Goal: Task Accomplishment & Management: Use online tool/utility

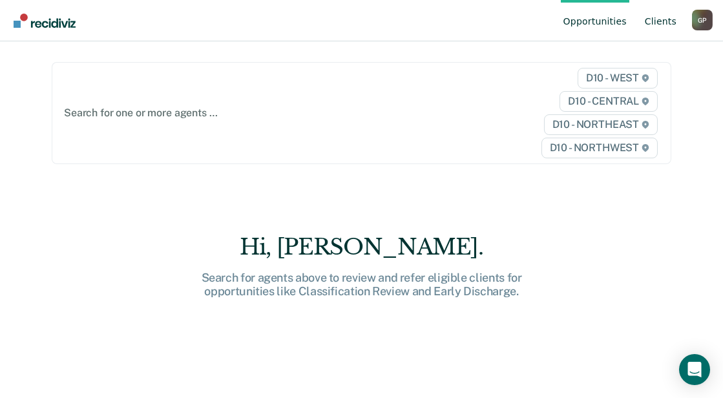
click at [668, 21] on link "Client s" at bounding box center [661, 20] width 37 height 41
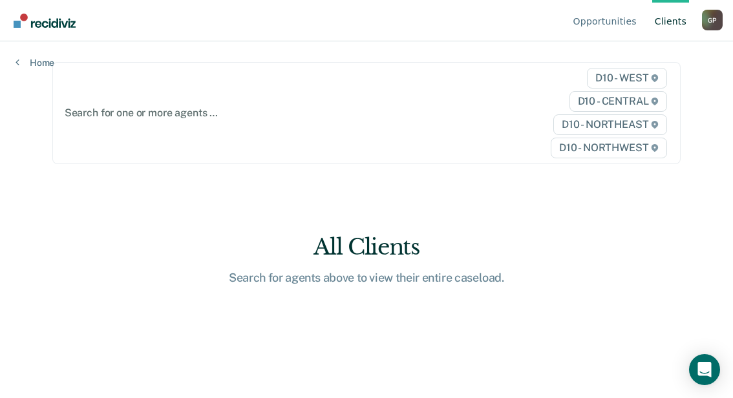
click at [383, 271] on div "Search for agents above to view their entire caseload." at bounding box center [367, 278] width 414 height 14
click at [83, 105] on div at bounding box center [276, 112] width 422 height 15
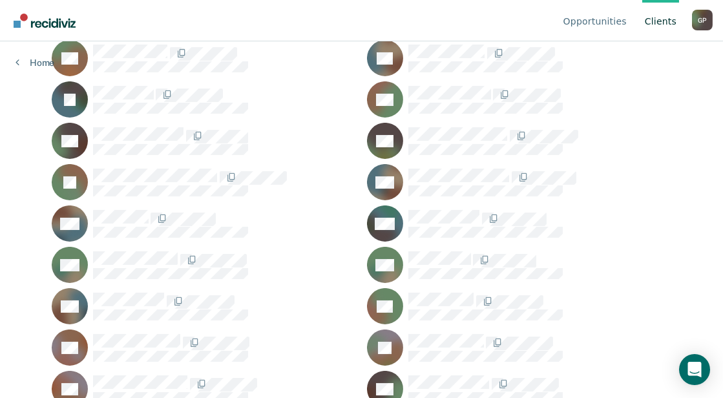
scroll to position [545, 0]
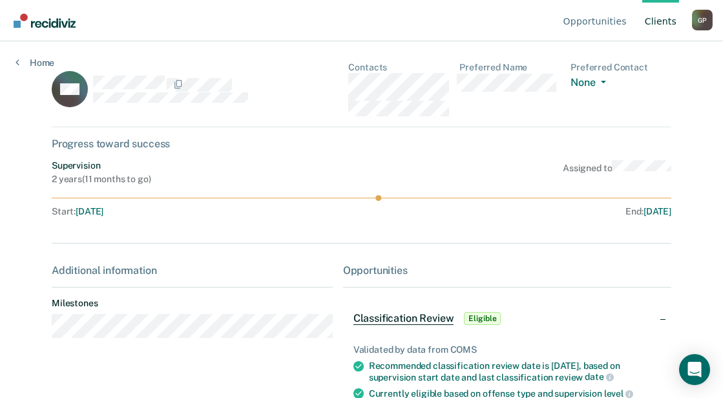
scroll to position [65, 0]
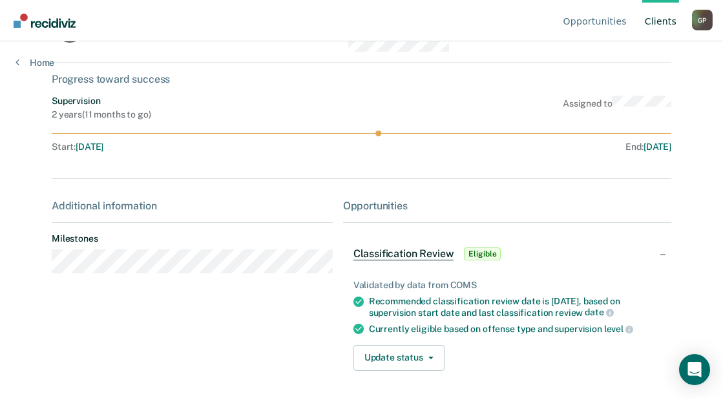
click at [436, 255] on span "Classification Review" at bounding box center [404, 254] width 101 height 13
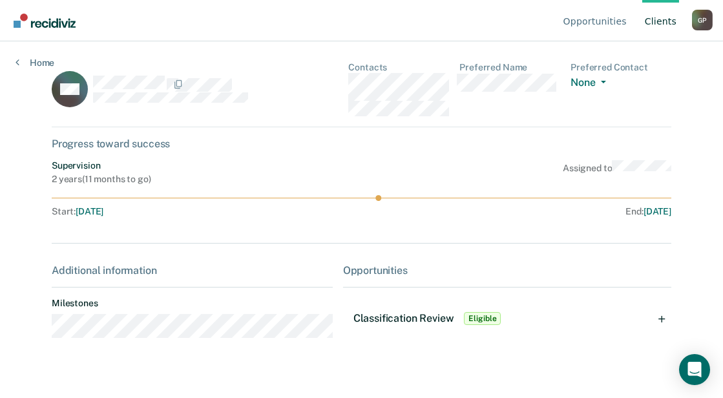
scroll to position [0, 0]
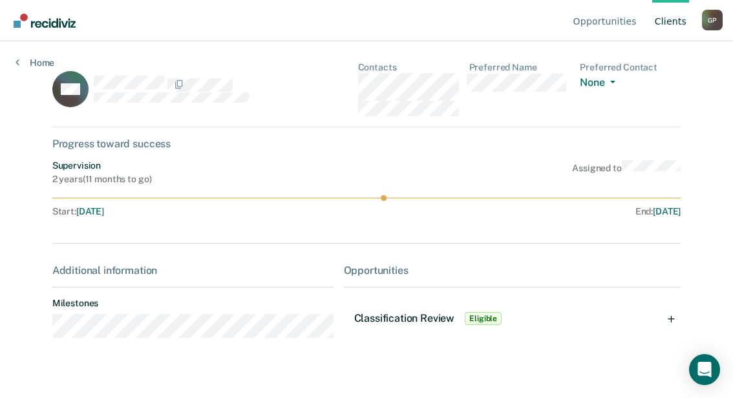
click at [478, 318] on span "Eligible" at bounding box center [483, 318] width 37 height 13
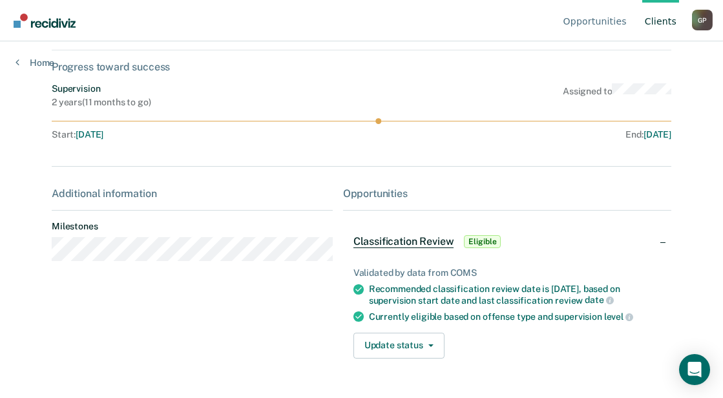
scroll to position [77, 0]
click at [430, 337] on button "Update status" at bounding box center [399, 346] width 91 height 26
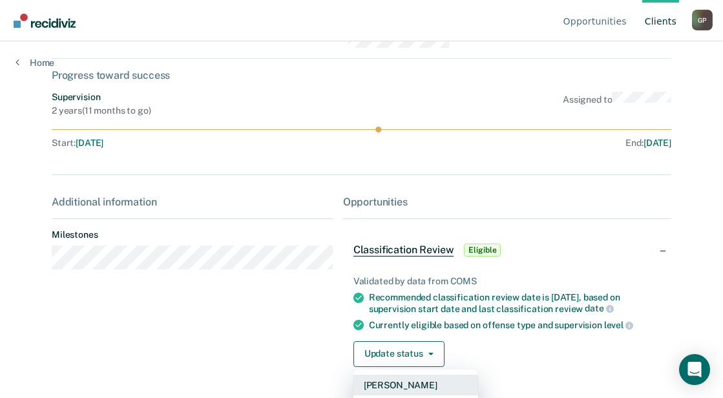
scroll to position [91, 0]
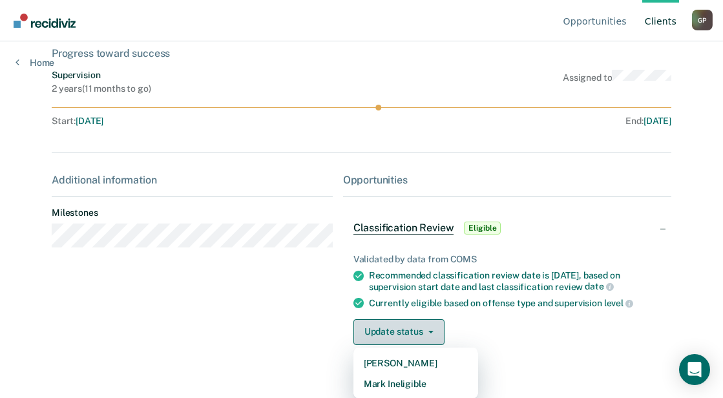
click at [411, 332] on button "Update status" at bounding box center [399, 332] width 91 height 26
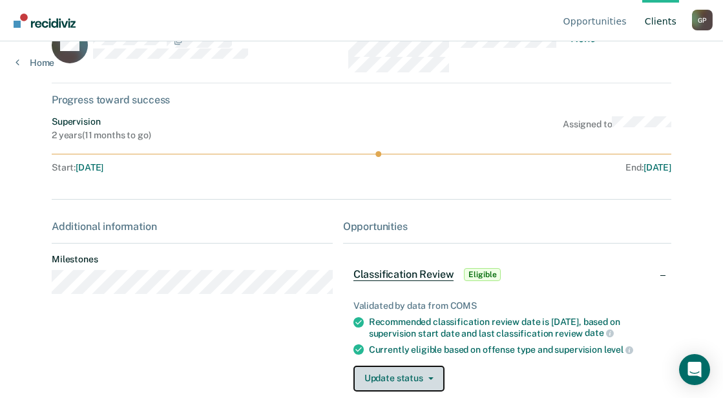
scroll to position [65, 0]
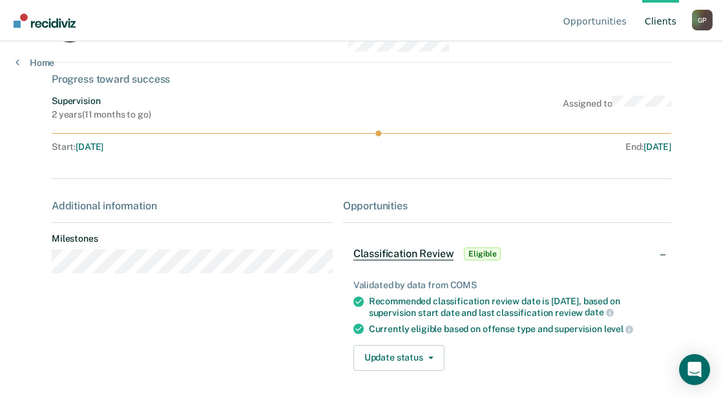
click at [401, 257] on span "Classification Review" at bounding box center [404, 254] width 101 height 13
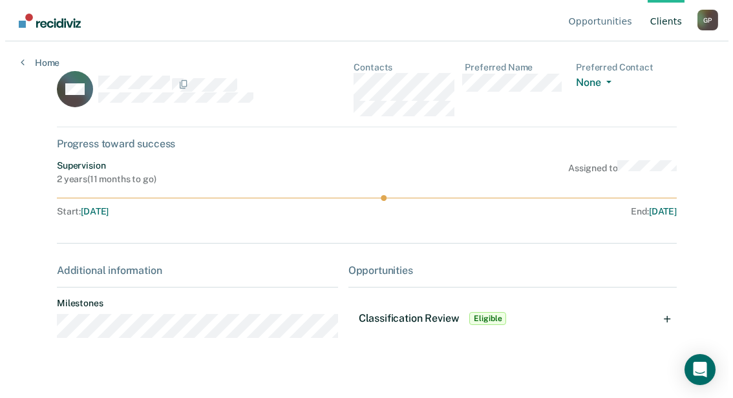
scroll to position [0, 0]
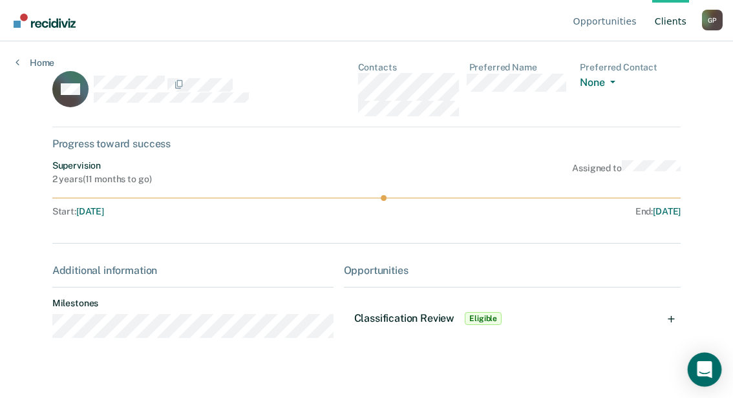
click at [697, 373] on div "Open Intercom Messenger" at bounding box center [705, 370] width 34 height 34
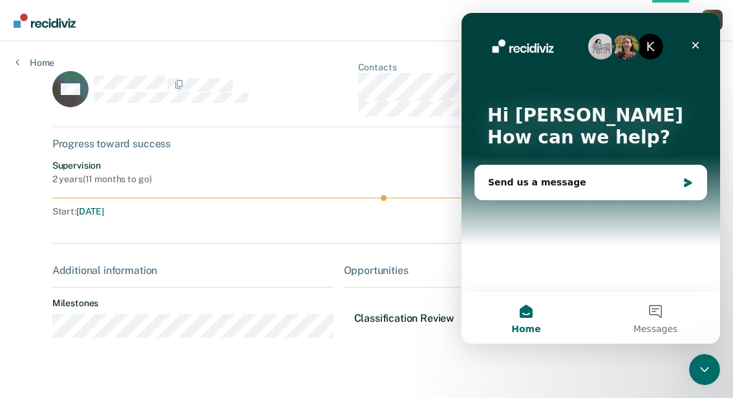
click at [111, 369] on div "Opportunities Client s [PERSON_NAME] G P Profile How it works Log Out Home AM C…" at bounding box center [366, 199] width 733 height 398
click at [99, 277] on div "Additional information Milestones" at bounding box center [192, 306] width 281 height 84
click at [690, 43] on icon "Close" at bounding box center [695, 45] width 10 height 10
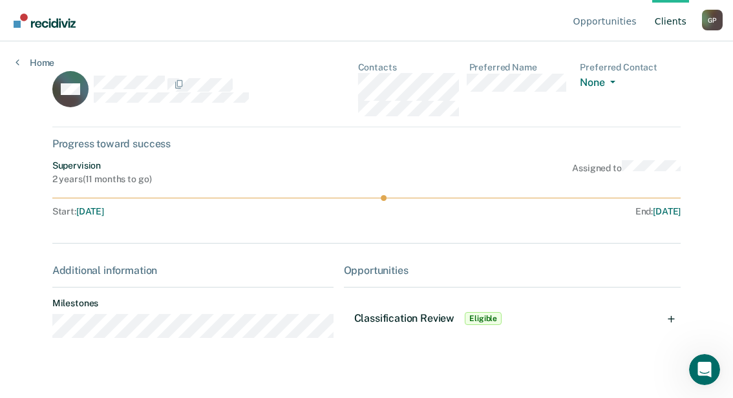
click at [26, 56] on div "Home" at bounding box center [35, 54] width 70 height 27
click at [25, 65] on link "Home" at bounding box center [35, 63] width 39 height 12
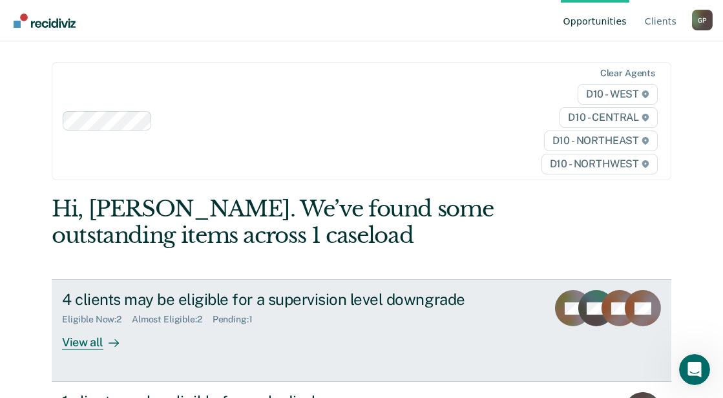
click at [96, 325] on div "View all" at bounding box center [98, 337] width 72 height 25
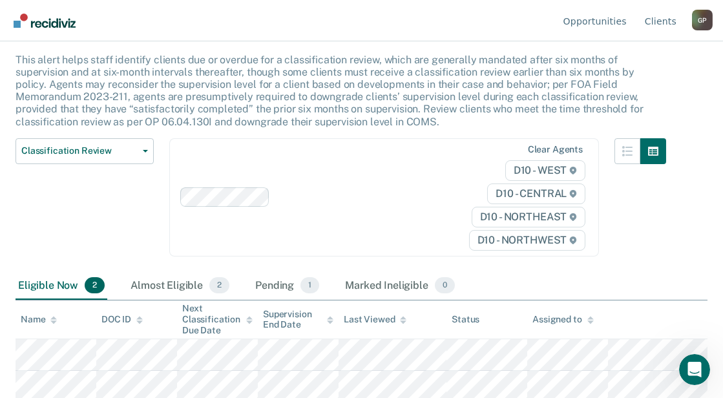
scroll to position [74, 0]
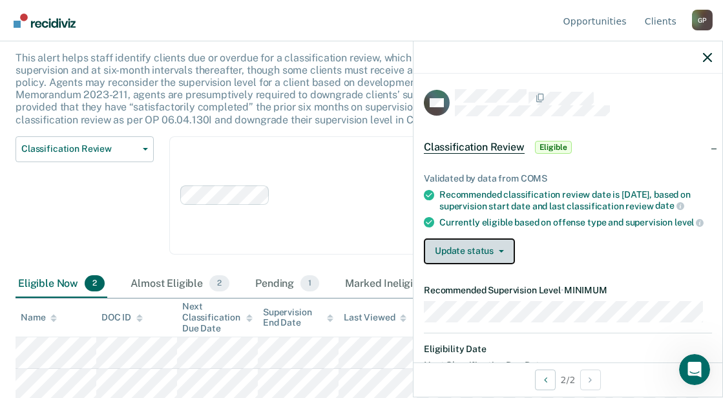
click at [500, 253] on icon "button" at bounding box center [501, 251] width 5 height 3
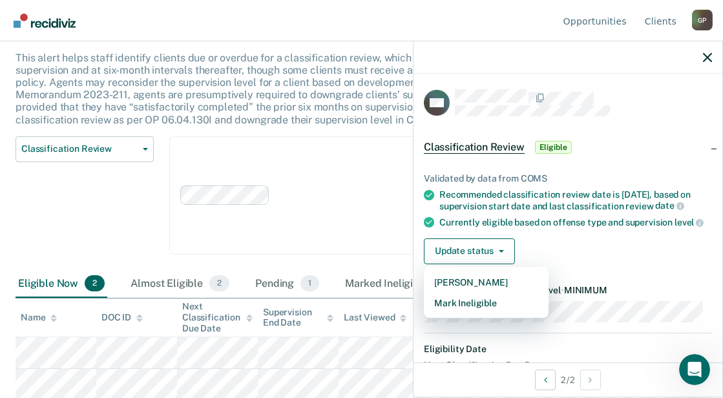
click at [542, 261] on div "Update status [PERSON_NAME] Mark Ineligible" at bounding box center [568, 252] width 288 height 26
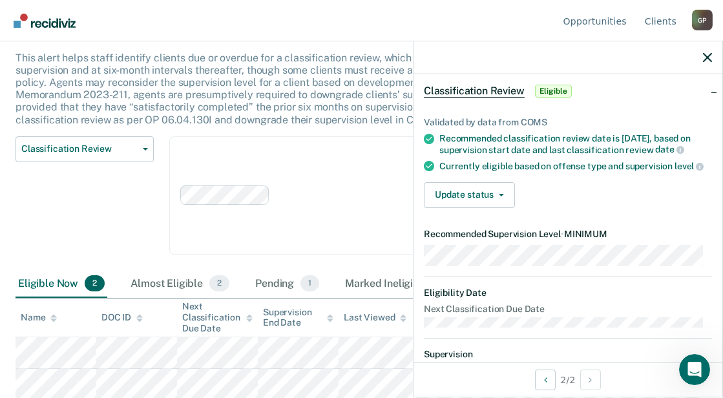
scroll to position [0, 0]
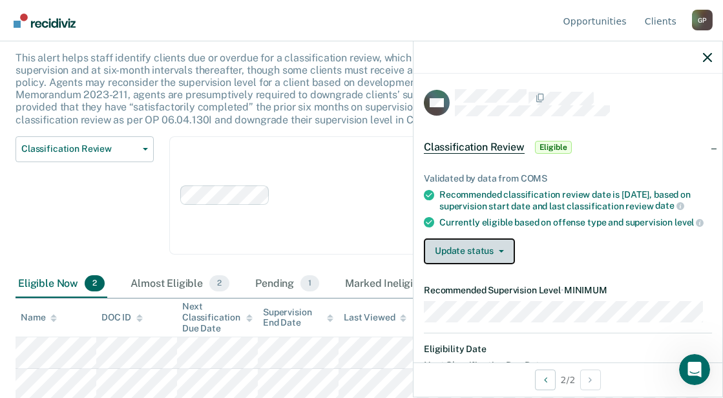
click at [500, 261] on button "Update status" at bounding box center [469, 252] width 91 height 26
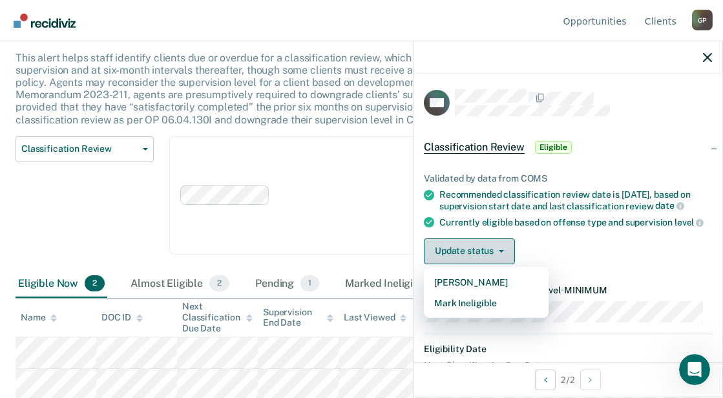
click at [500, 253] on icon "button" at bounding box center [501, 251] width 5 height 3
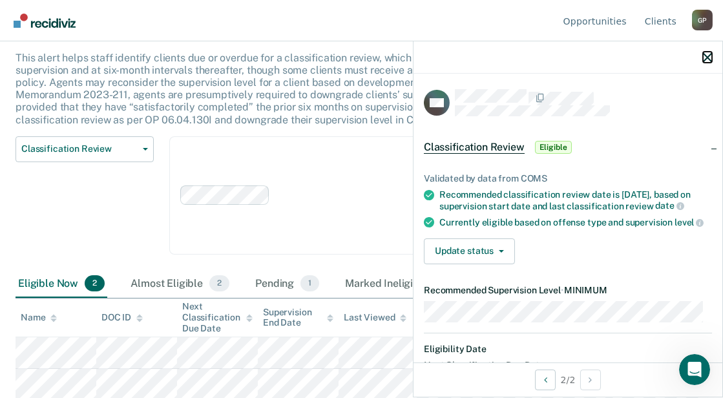
click at [708, 54] on icon "button" at bounding box center [707, 57] width 9 height 9
